Goal: Download file/media

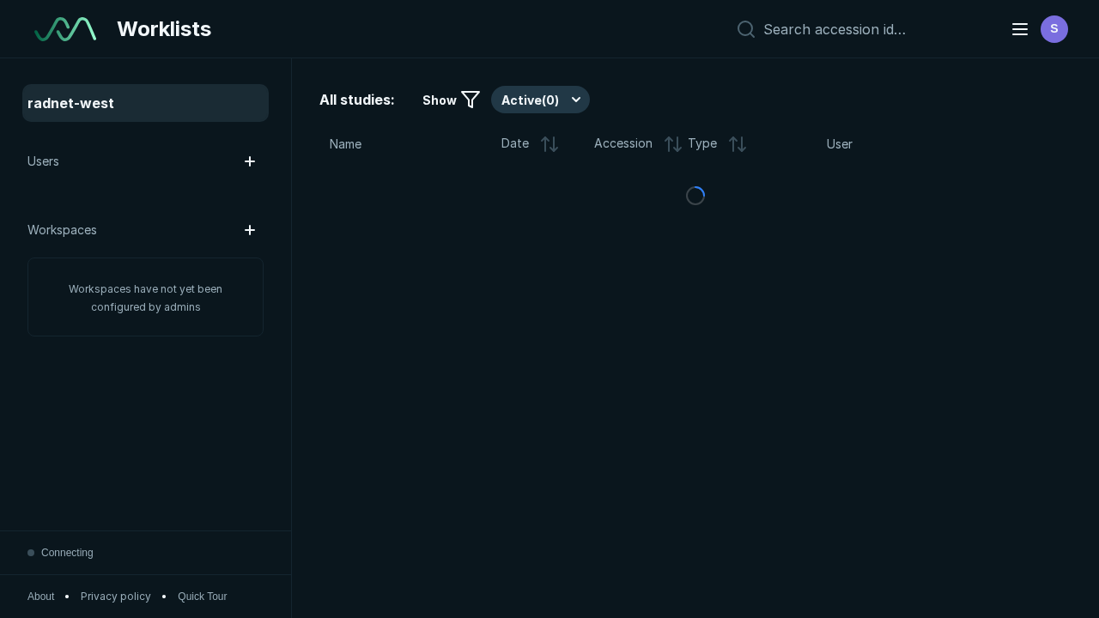
scroll to position [4413, 5562]
